Goal: Obtain resource: Download file/media

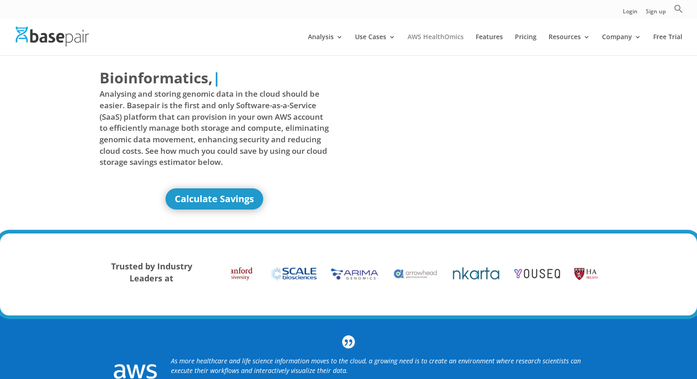
click at [443, 38] on link "AWS HealthOmics" at bounding box center [435, 45] width 56 height 22
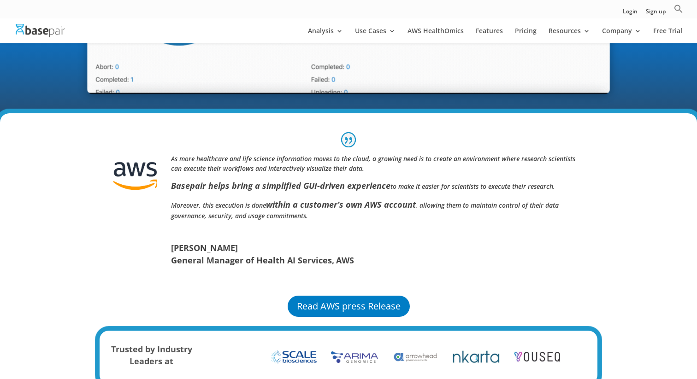
scroll to position [540, 0]
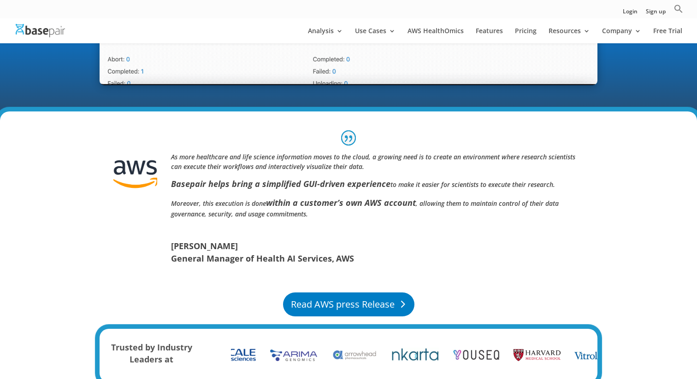
click at [365, 305] on link "Read AWS press Release" at bounding box center [348, 305] width 131 height 24
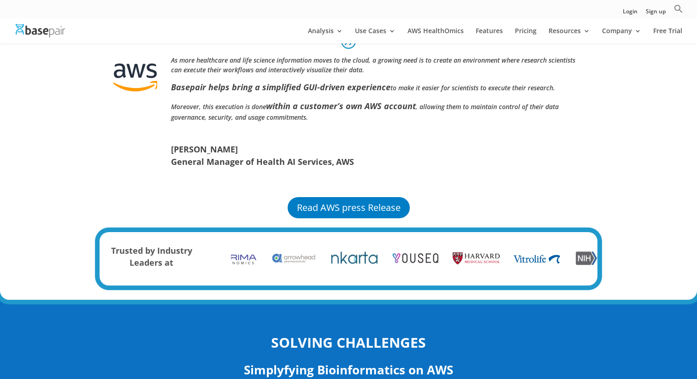
scroll to position [680, 0]
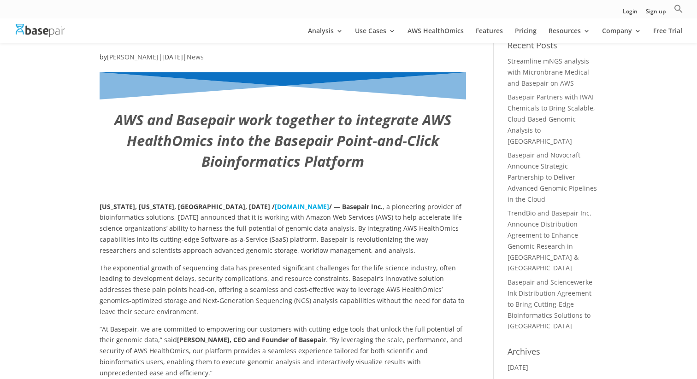
scroll to position [66, 0]
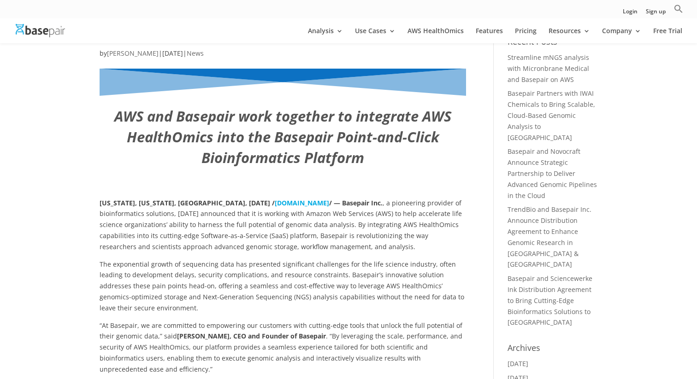
click at [38, 25] on img at bounding box center [40, 30] width 49 height 13
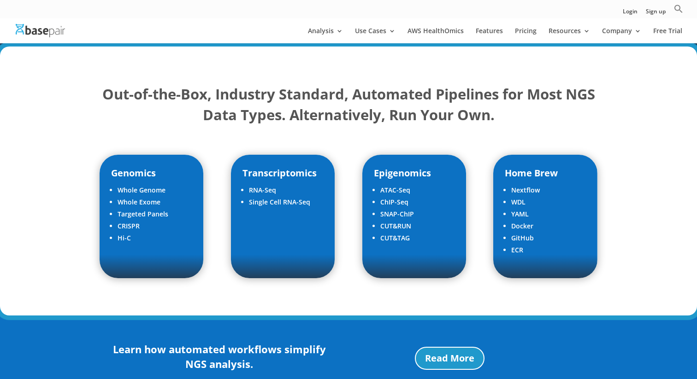
scroll to position [1118, 0]
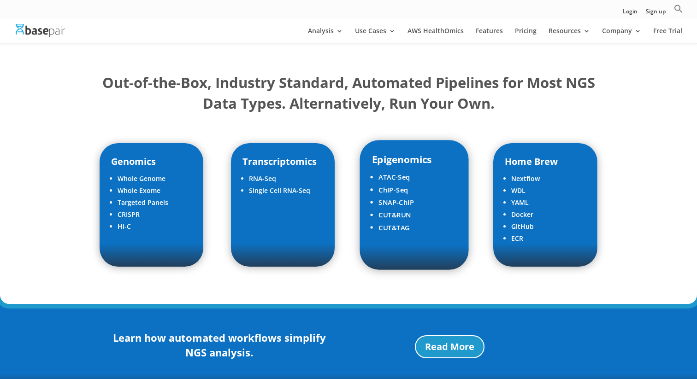
click at [384, 187] on li "ChIP-Seq" at bounding box center [417, 190] width 78 height 12
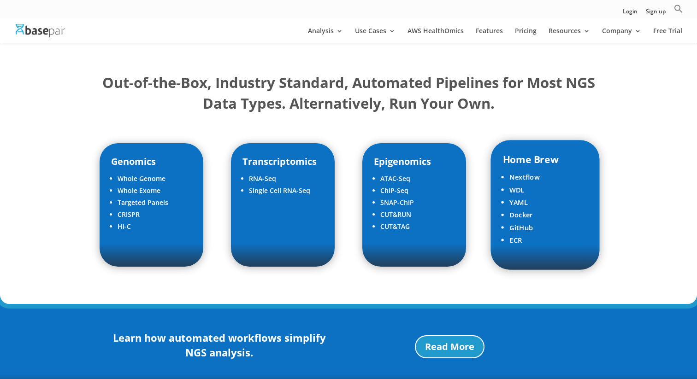
click at [521, 180] on li "Nextflow" at bounding box center [549, 177] width 78 height 12
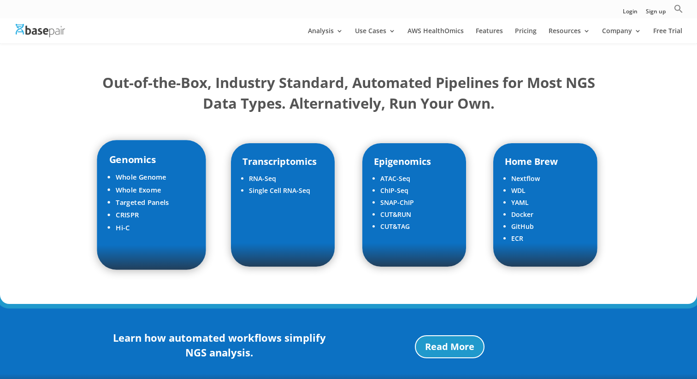
click at [136, 184] on li "Whole Exome" at bounding box center [155, 190] width 78 height 12
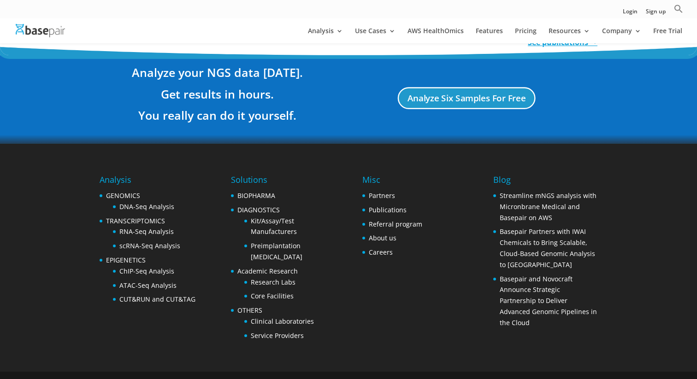
scroll to position [1741, 0]
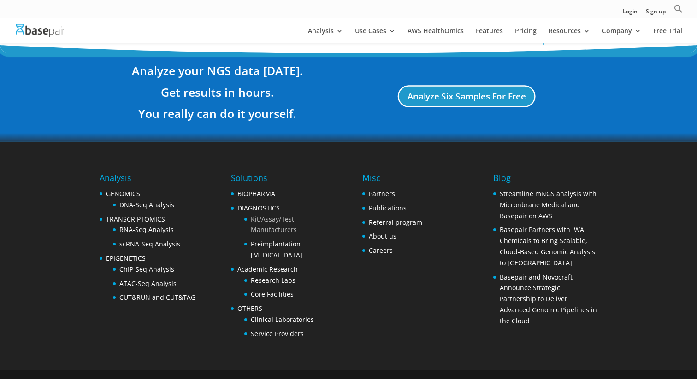
click at [278, 220] on link "Kit/Assay/Test Manufacturers" at bounding box center [274, 225] width 46 height 20
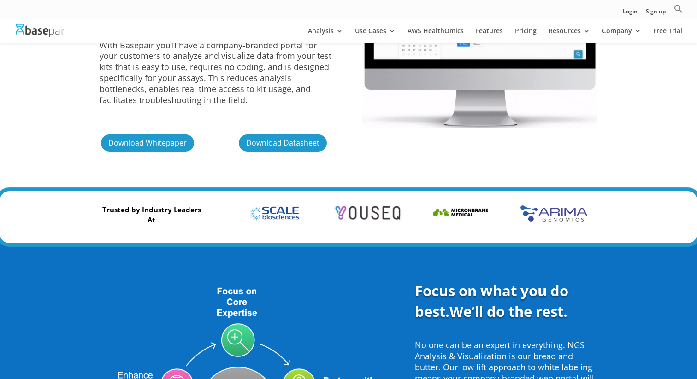
scroll to position [156, 0]
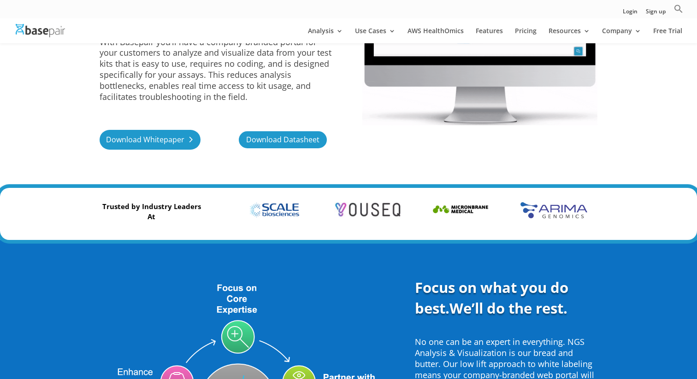
click at [156, 140] on link "Download Whitepaper" at bounding box center [150, 140] width 101 height 20
